Goal: Transaction & Acquisition: Purchase product/service

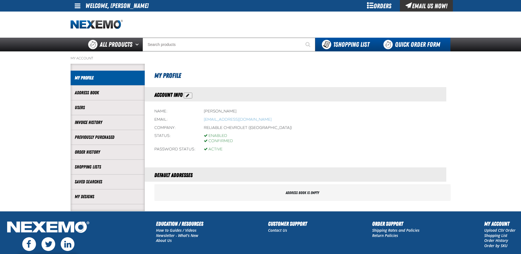
click at [409, 47] on link "Quick Order Form" at bounding box center [413, 45] width 74 height 14
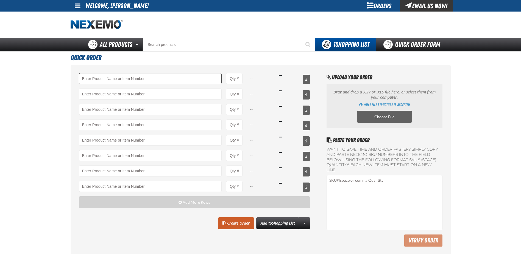
click at [131, 77] on input "Product" at bounding box center [150, 78] width 143 height 11
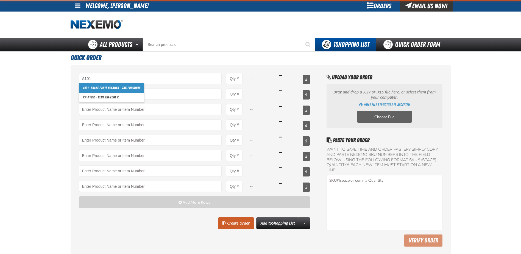
click at [110, 90] on link "A101 - Brake Parts Cleaner - ZAK Products" at bounding box center [111, 87] width 65 height 9
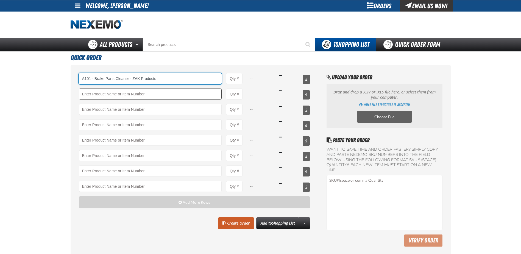
type input "A101 - Brake Parts Cleaner - ZAK Products"
type input "1"
select select "can"
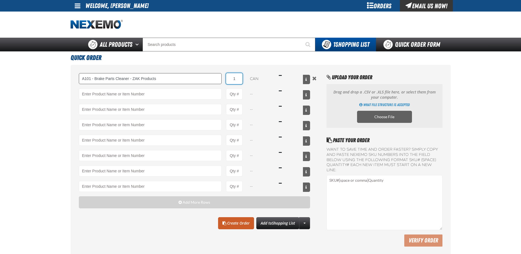
drag, startPoint x: 237, startPoint y: 78, endPoint x: 222, endPoint y: 80, distance: 15.8
click at [222, 80] on div "A101 - Brake Parts Cleaner - ZAK Products A101 - Brake Parts Cleaner - ZAK Prod…" at bounding box center [194, 78] width 231 height 11
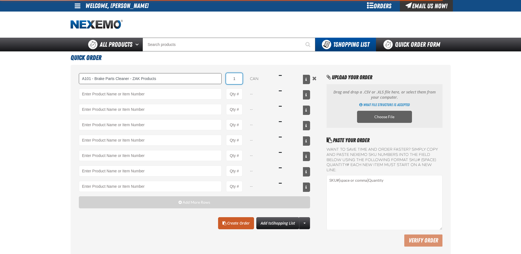
type input "A101 - Brake Parts Cleaner - ZAK Products"
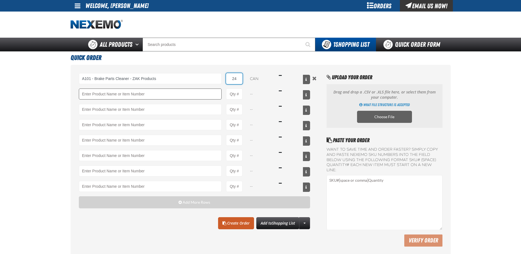
type input "24"
click at [133, 96] on input "Product" at bounding box center [150, 93] width 143 height 11
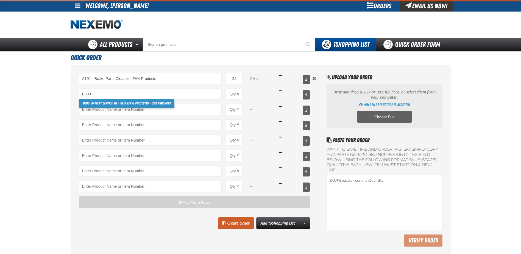
click at [106, 106] on link "B303 - Battery Service Kit - Cleaner & Protector - ZAK Products" at bounding box center [126, 103] width 95 height 9
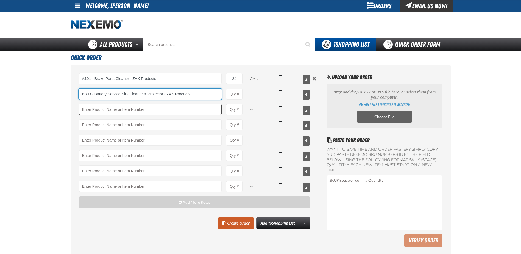
type input "B303 - Battery Service Kit - Cleaner &amp; Protector - ZAK Products"
type input "1"
select select "kit"
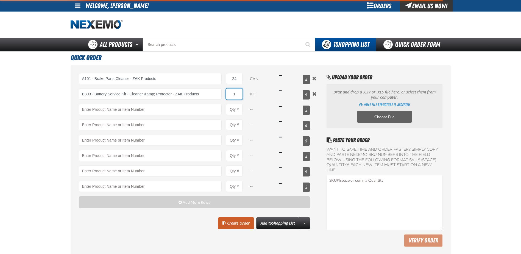
drag, startPoint x: 236, startPoint y: 95, endPoint x: 229, endPoint y: 94, distance: 7.9
click at [229, 94] on input "1" at bounding box center [234, 93] width 16 height 11
type input "B303 - Battery Service Kit - Cleaner &amp; Protector - ZAK Products"
type input "12"
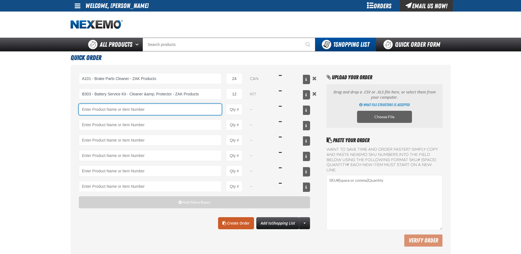
click at [203, 113] on input "Product" at bounding box center [150, 109] width 143 height 11
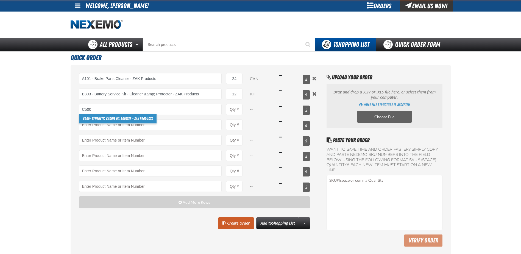
click at [105, 118] on link "C500 - Synthetic Engine Oil Booster - ZAK Products" at bounding box center [117, 118] width 77 height 9
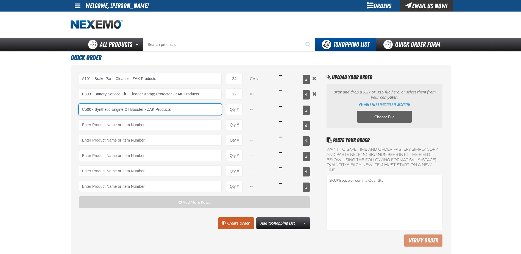
type input "C500 - Synthetic Engine Oil Booster - ZAK Products"
type input "1"
select select "bottle"
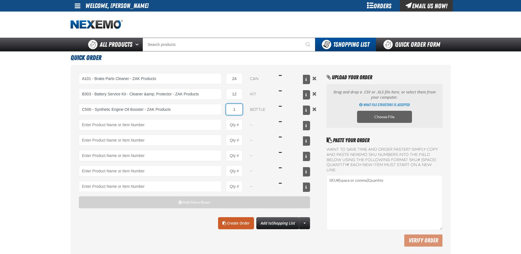
drag, startPoint x: 236, startPoint y: 109, endPoint x: 222, endPoint y: 108, distance: 13.8
click at [225, 108] on div "C500 - Synthetic Engine Oil Booster - ZAK Products C500 - Synthetic Engine Oil …" at bounding box center [194, 109] width 231 height 11
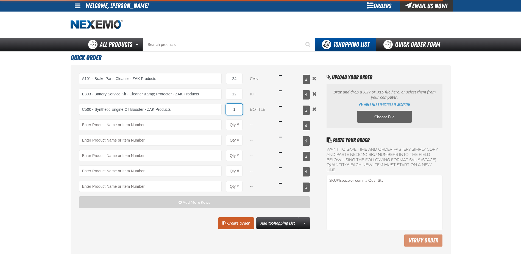
type input "C500 - Synthetic Engine Oil Booster - ZAK Products"
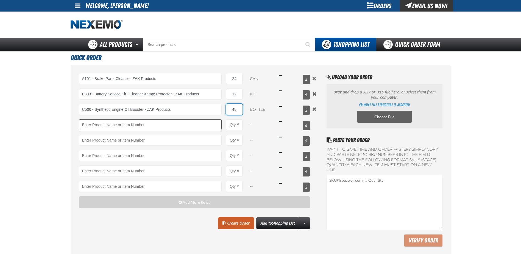
type input "48"
click at [163, 124] on input "Product" at bounding box center [150, 124] width 143 height 11
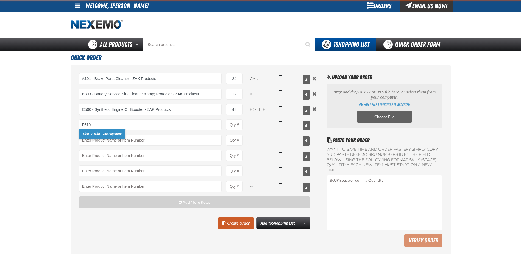
click at [113, 133] on link "F610 - Z-Tech - ZAK Products" at bounding box center [102, 133] width 46 height 9
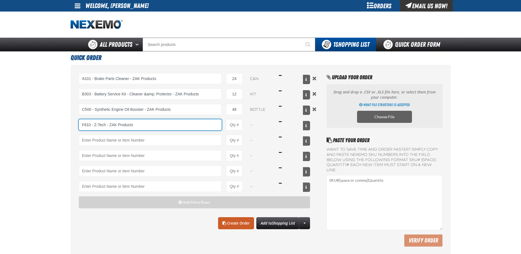
type input "F610 - Z-Tech - ZAK Products"
type input "1"
select select "bottle"
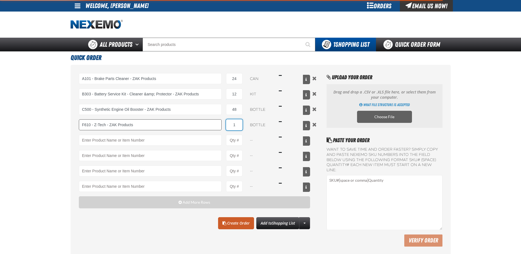
drag, startPoint x: 238, startPoint y: 123, endPoint x: 219, endPoint y: 123, distance: 18.4
click at [221, 124] on div "F610 - Z-Tech - ZAK Products F610 - Z-Tech - ZAK Products 1 bottle $16.49" at bounding box center [194, 124] width 231 height 11
type input "F610 - Z-Tech - ZAK Products"
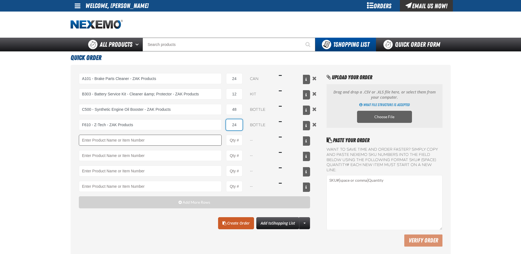
type input "24"
click at [118, 140] on input "Product" at bounding box center [150, 140] width 143 height 11
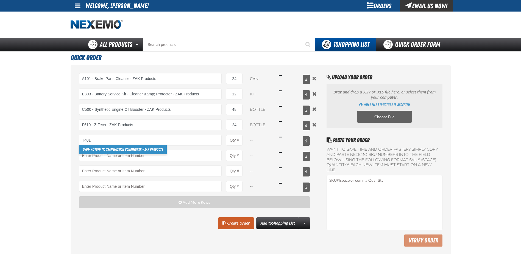
click at [111, 150] on link "T401 - Automatic Transmission Conditioner - ZAK Products" at bounding box center [123, 149] width 88 height 9
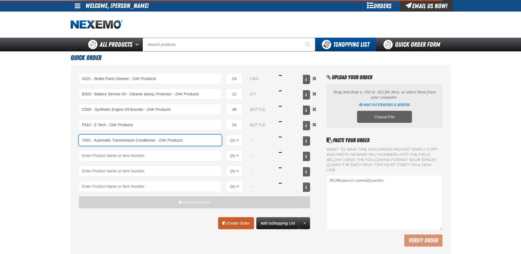
type input "T401 - Automatic Transmission Conditioner - ZAK Products"
type input "1"
select select "bottle"
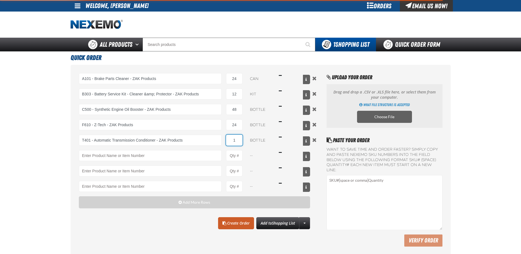
drag, startPoint x: 237, startPoint y: 138, endPoint x: 229, endPoint y: 138, distance: 8.0
click at [229, 138] on input "1" at bounding box center [234, 140] width 16 height 11
type input "T401 - Automatic Transmission Conditioner - ZAK Products"
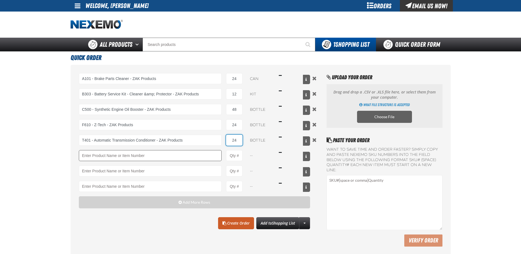
type input "24"
click at [127, 155] on input "Product" at bounding box center [150, 155] width 143 height 11
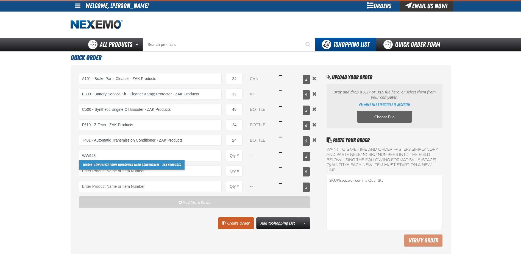
click at [108, 166] on link "WW943 - Low Freeze Point Windshield Wash Concentrate - ZAK Products" at bounding box center [131, 164] width 105 height 9
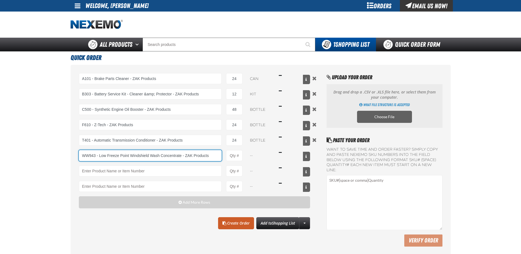
type input "WW943 - Low Freeze Point Windshield Wash Concentrate - ZAK Products"
type input "1"
select select "bottle"
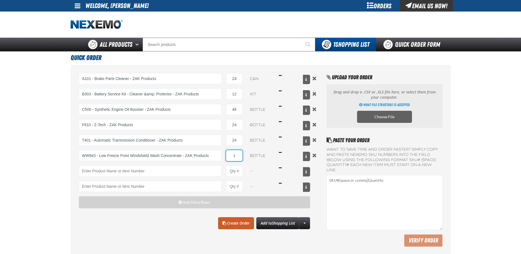
drag, startPoint x: 237, startPoint y: 152, endPoint x: 227, endPoint y: 151, distance: 10.2
click at [228, 153] on input "1" at bounding box center [234, 155] width 16 height 11
type input "WW943 - Low Freeze Point Windshield Wash Concentrate - ZAK Products"
type input "24"
click at [39, 159] on main "Quick Order A101 - Brake Parts Cleaner - ZAK Products A101 - Brake Parts Cleane…" at bounding box center [260, 154] width 521 height 206
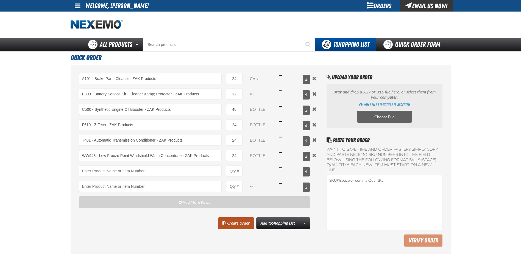
click at [235, 224] on link "Create Order" at bounding box center [236, 223] width 36 height 12
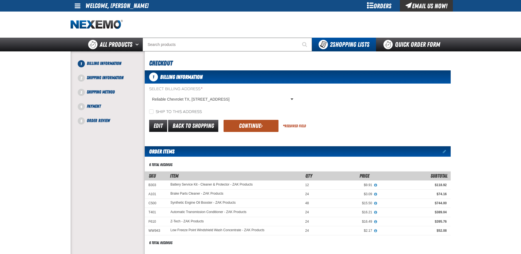
click at [256, 129] on button "Continue" at bounding box center [251, 126] width 55 height 12
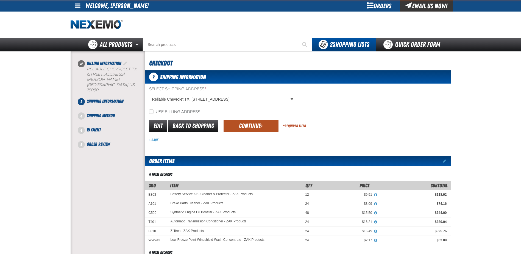
click at [258, 130] on button "Continue" at bounding box center [251, 126] width 55 height 12
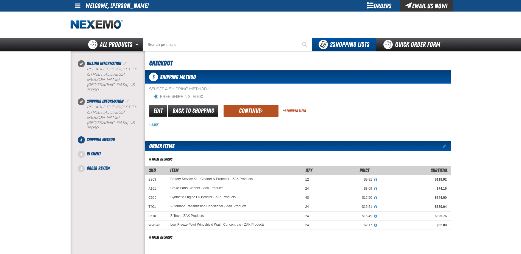
click at [260, 113] on button "Continue" at bounding box center [251, 111] width 55 height 12
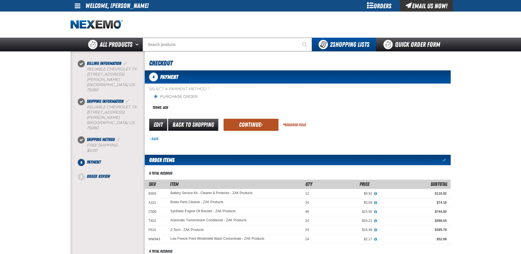
click at [253, 122] on button "Continue" at bounding box center [251, 125] width 55 height 12
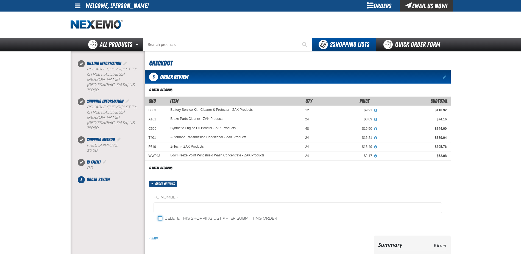
click at [160, 218] on input "Delete this shopping list after submitting order" at bounding box center [160, 218] width 4 height 4
checkbox input "true"
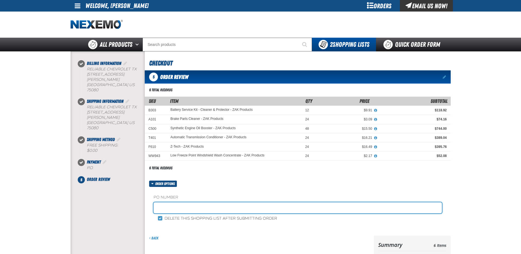
click at [188, 205] on input "text" at bounding box center [298, 207] width 288 height 11
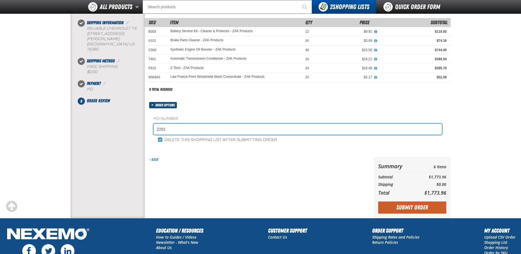
scroll to position [55, 0]
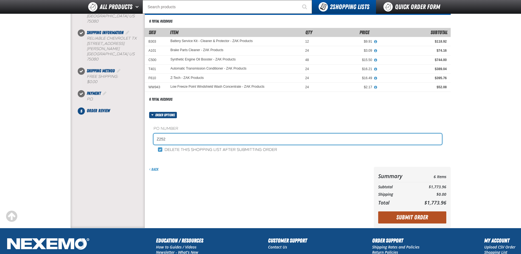
type input "Z252"
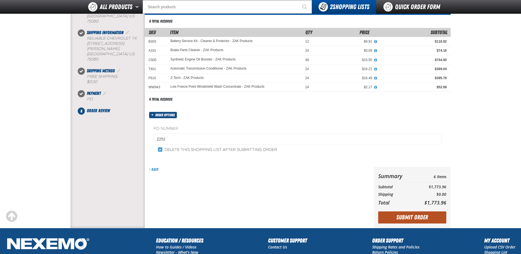
click at [403, 214] on button "Submit Order" at bounding box center [412, 217] width 68 height 12
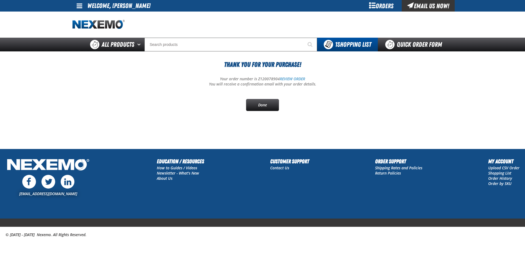
click at [167, 118] on section "Thank You For Your Purchase! Your order number is Z120078904 REVIEW ORDER You w…" at bounding box center [262, 90] width 380 height 79
